Goal: Check status: Check status

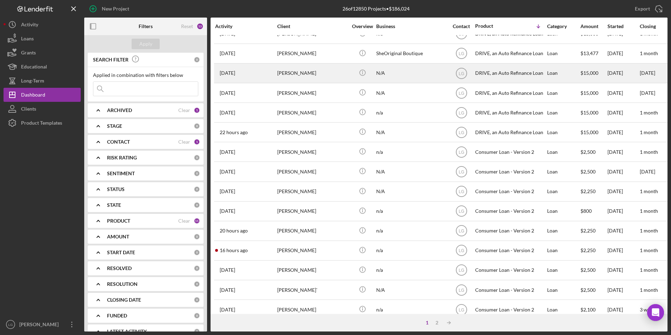
scroll to position [105, 0]
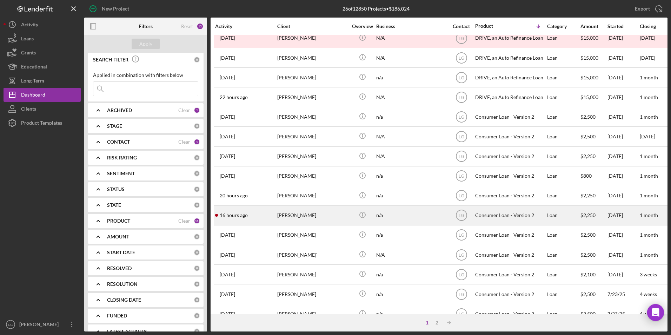
click at [312, 212] on div "[PERSON_NAME]" at bounding box center [312, 215] width 70 height 19
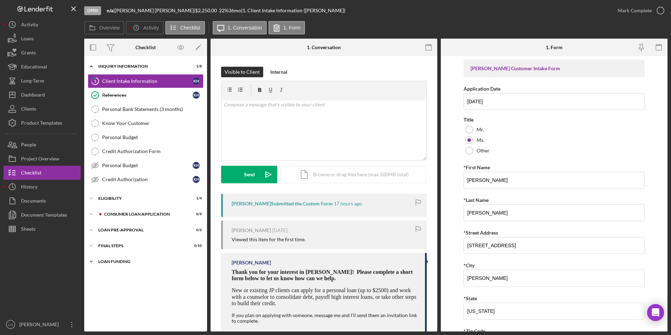
click at [119, 260] on div "Loan Funding" at bounding box center [148, 261] width 100 height 4
click at [115, 247] on div "FINAL STEPS" at bounding box center [148, 245] width 100 height 4
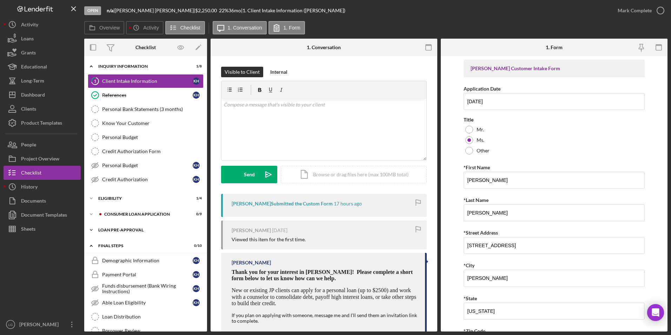
click at [119, 231] on div "Loan Pre-Approval" at bounding box center [148, 230] width 100 height 4
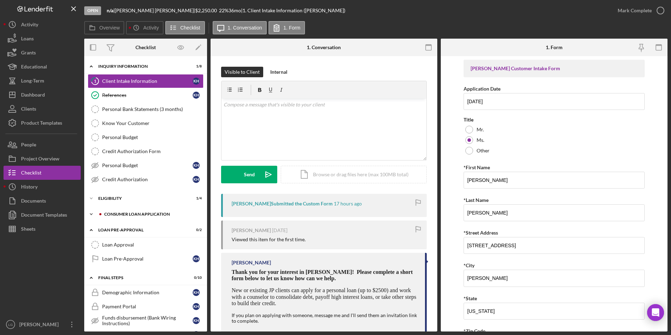
click at [116, 210] on div "Icon/Expander Consumer Loan Application 0 / 9" at bounding box center [145, 214] width 123 height 14
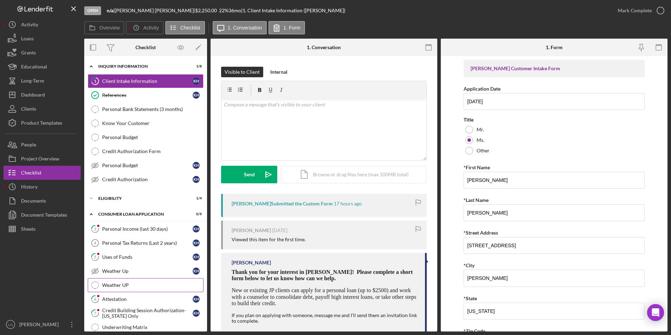
scroll to position [70, 0]
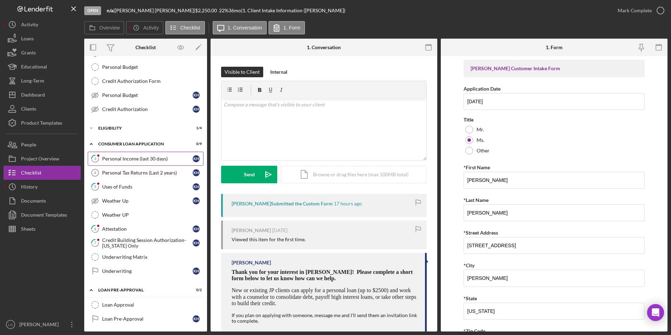
click at [169, 165] on link "3 Personal Income (last 30 days) K H" at bounding box center [146, 159] width 116 height 14
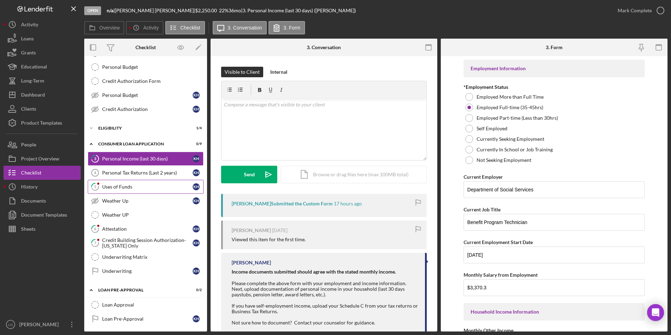
click at [107, 187] on div "Uses of Funds" at bounding box center [147, 187] width 90 height 6
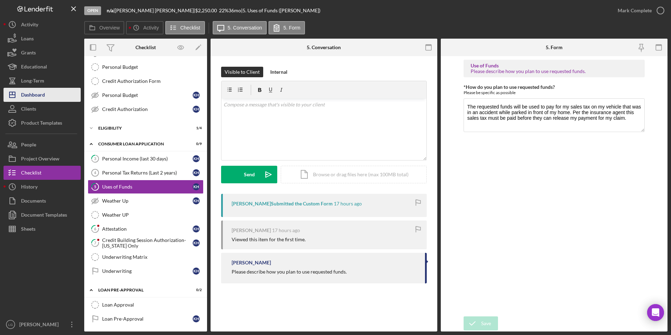
click at [30, 97] on div "Dashboard" at bounding box center [33, 96] width 24 height 16
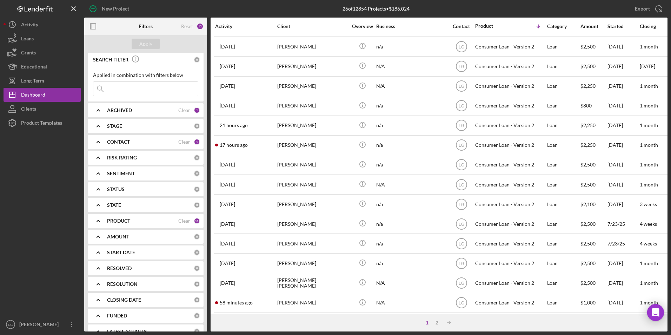
scroll to position [222, 0]
